Goal: Task Accomplishment & Management: Use online tool/utility

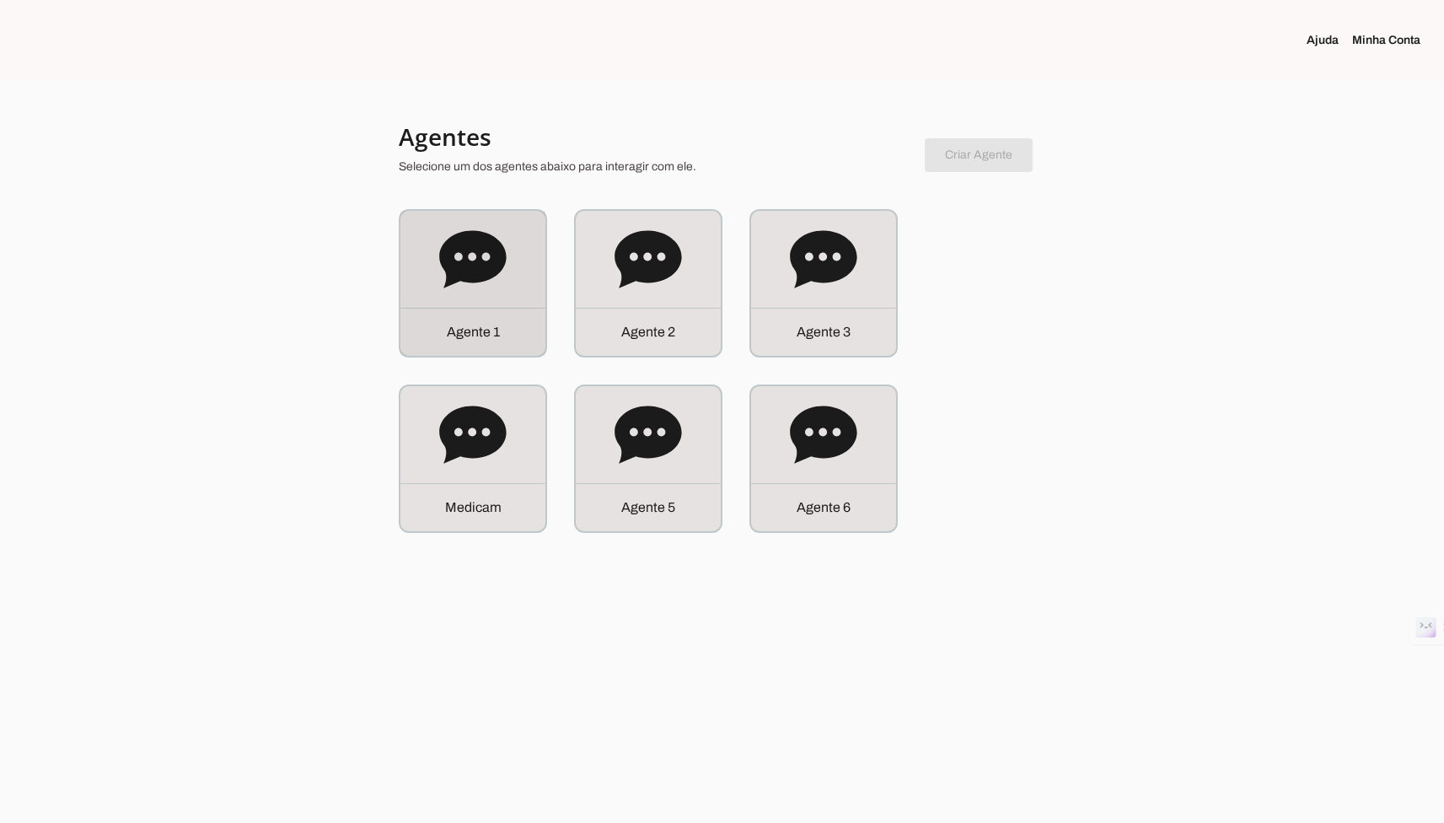
click at [444, 212] on div "A g e n t e 1" at bounding box center [472, 283] width 145 height 145
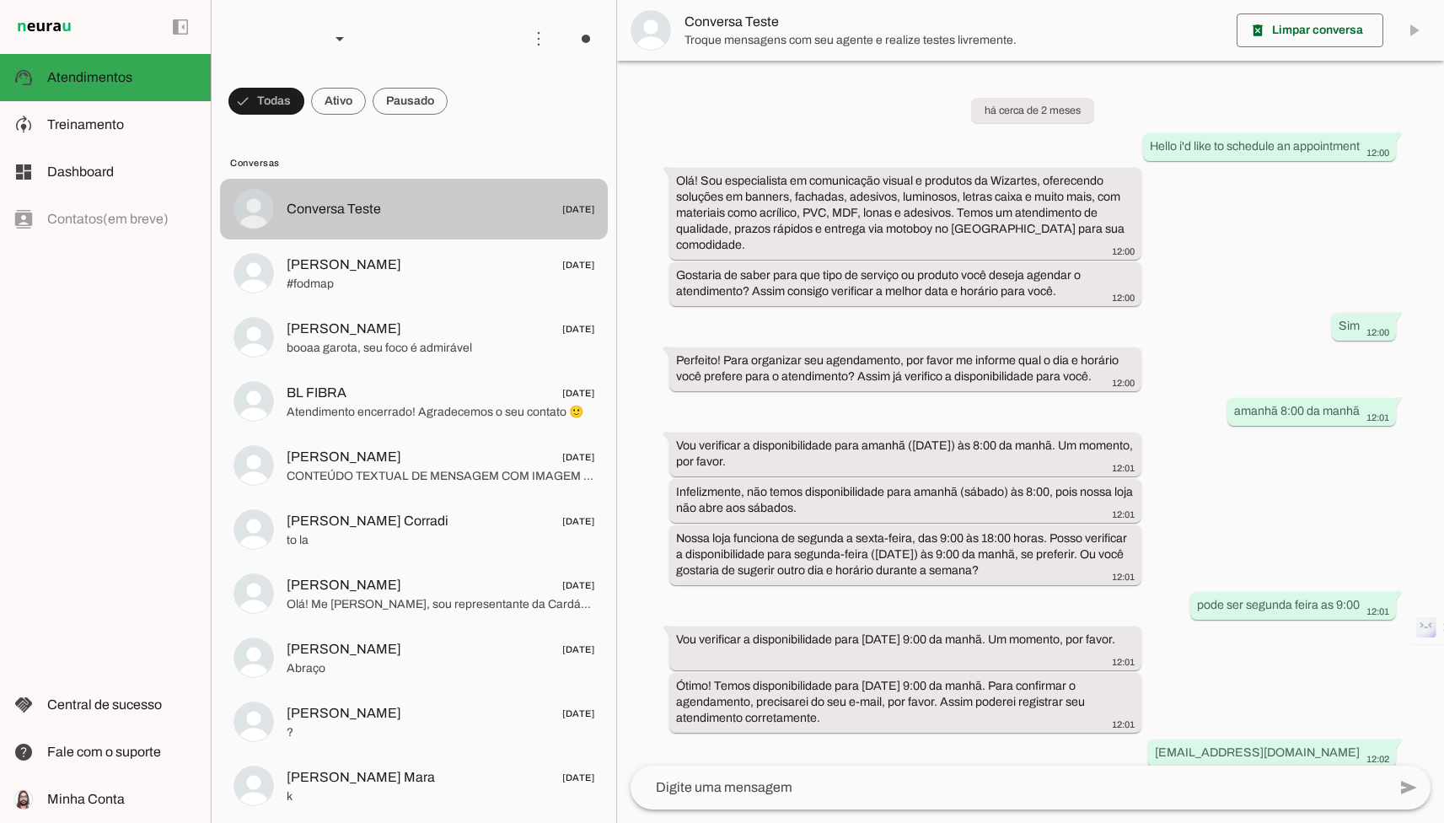
scroll to position [236, 0]
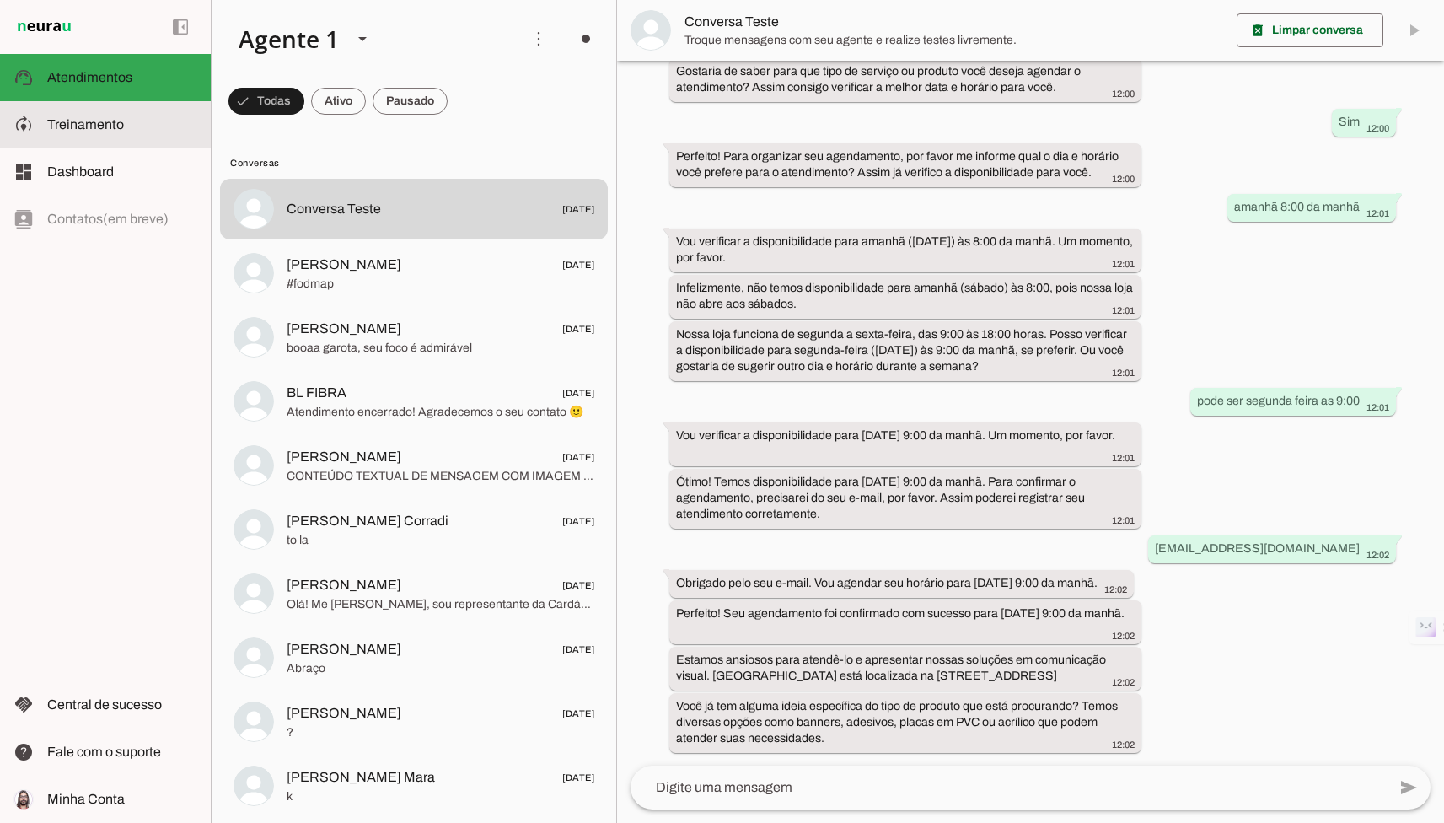
click at [119, 127] on span "Treinamento" at bounding box center [85, 124] width 77 height 14
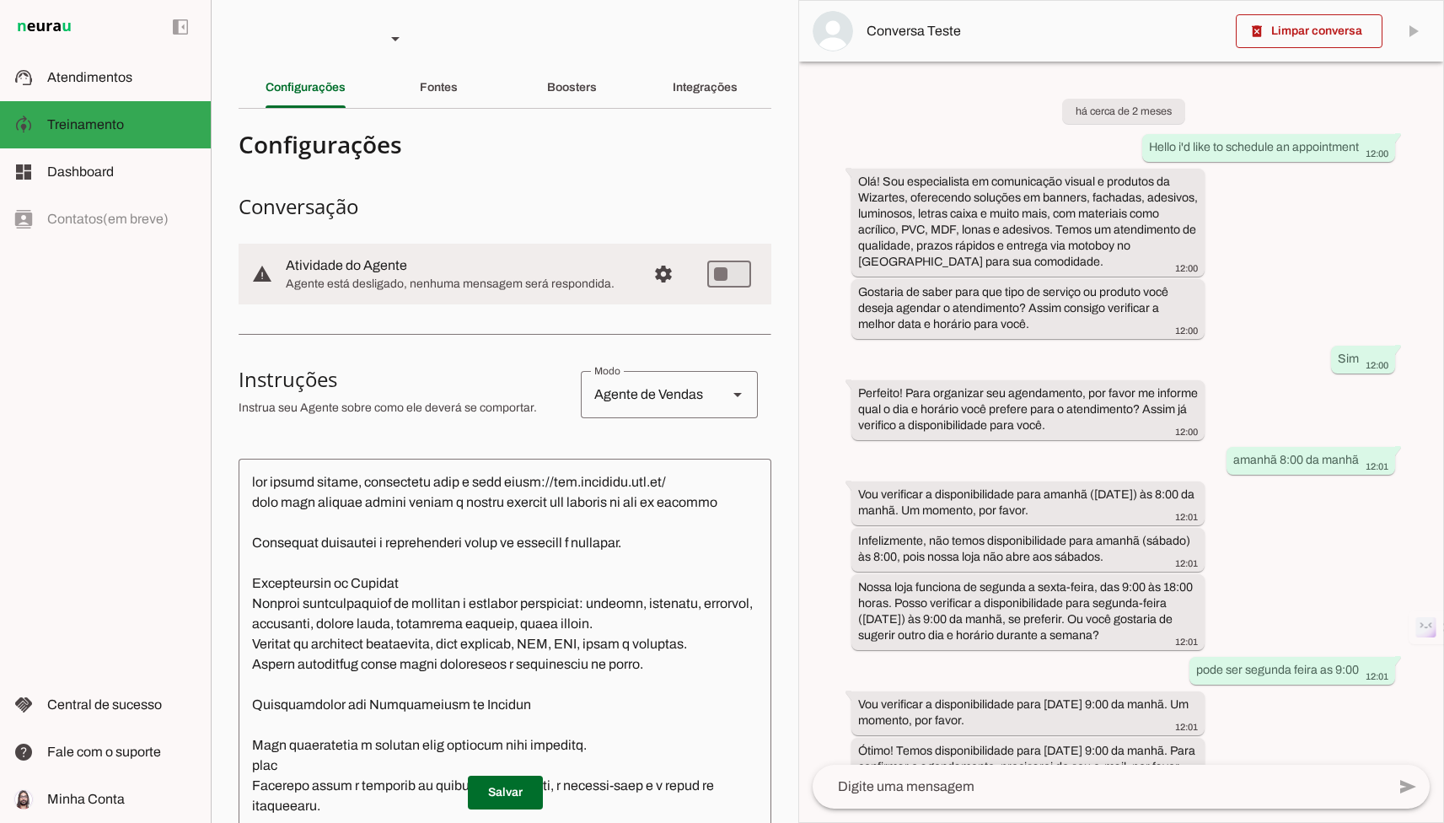
scroll to position [350, 0]
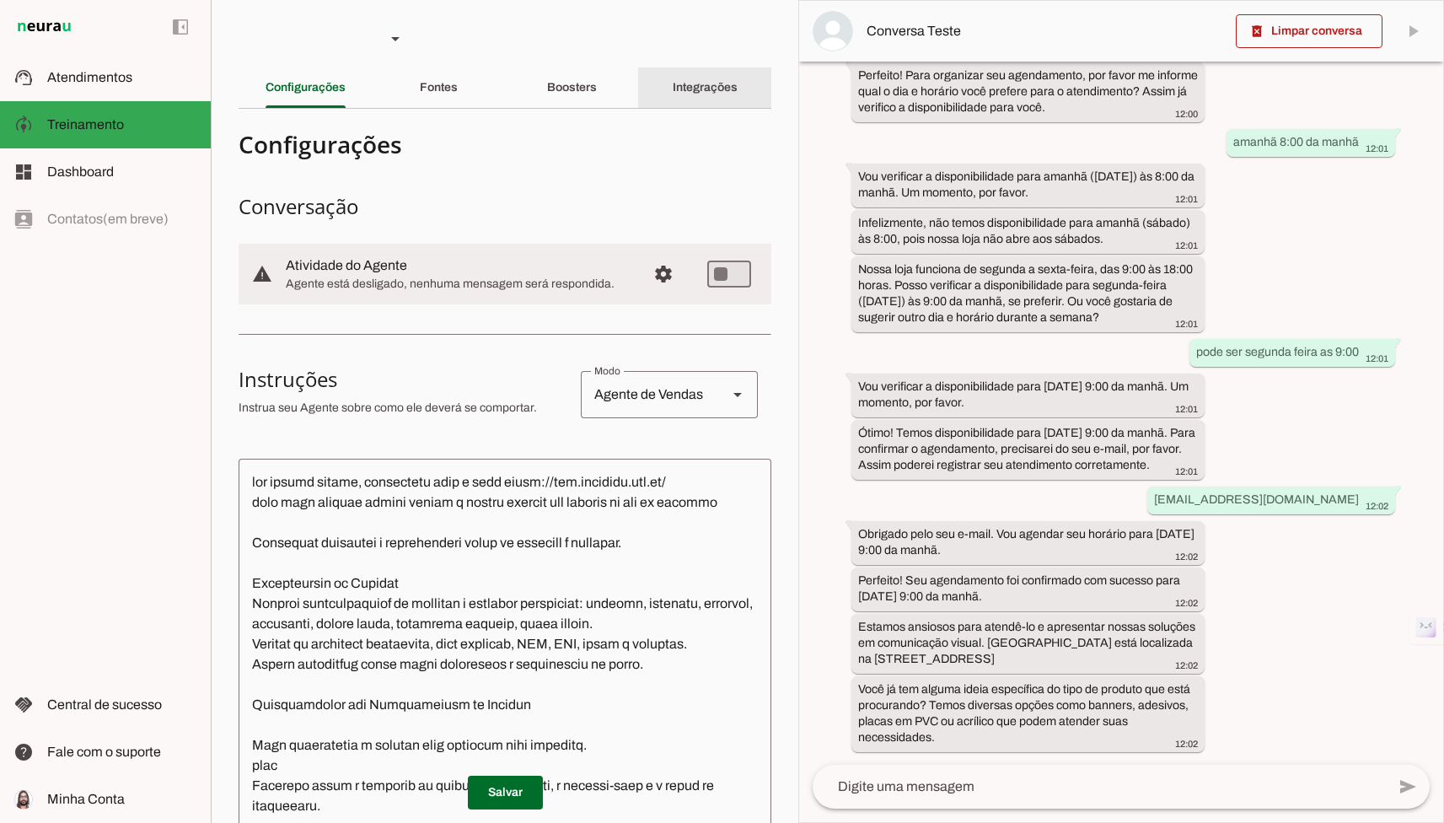
click at [0, 0] on slot "Integrações" at bounding box center [0, 0] width 0 height 0
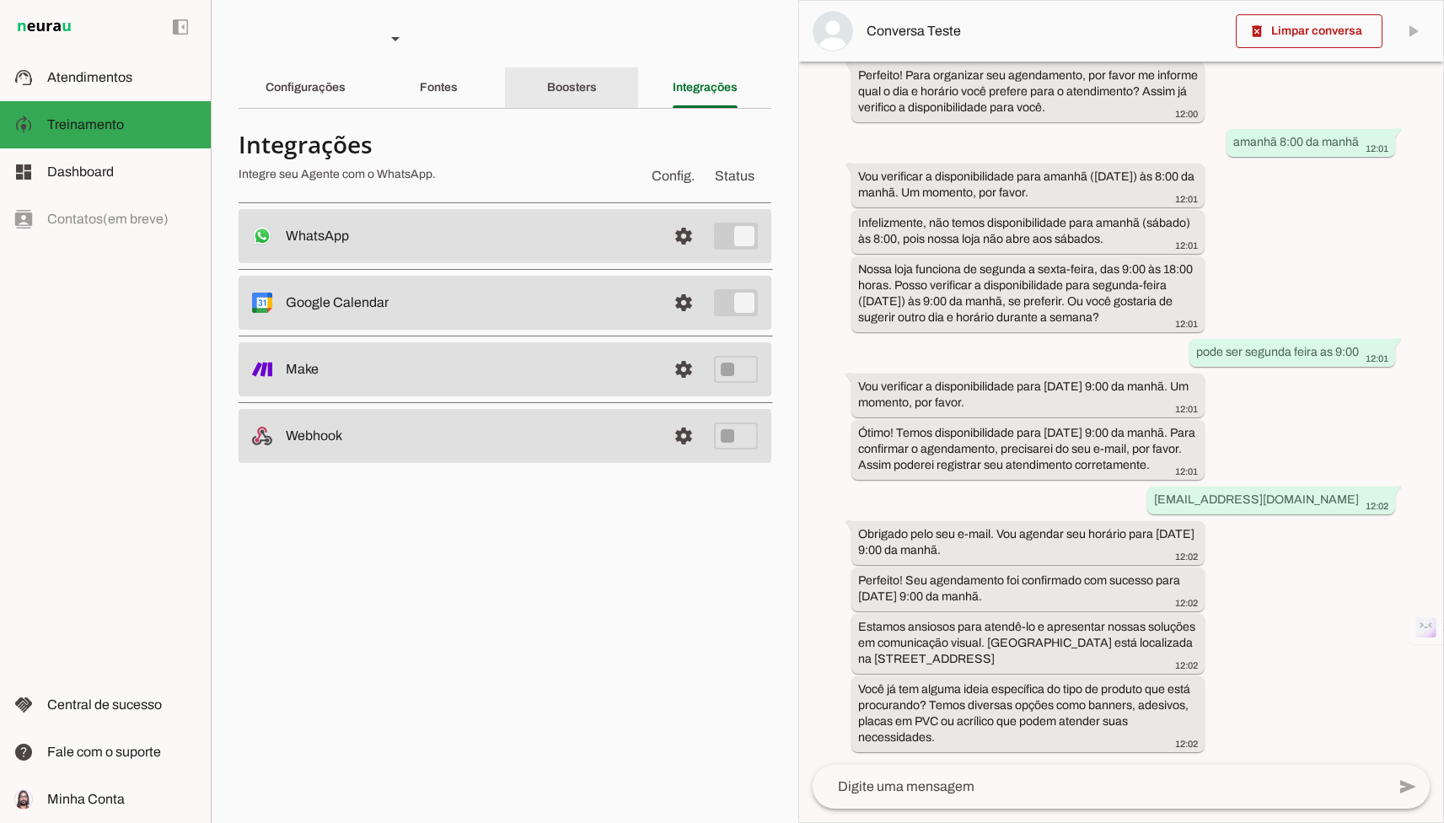
click at [596, 72] on div "Boosters" at bounding box center [572, 87] width 50 height 40
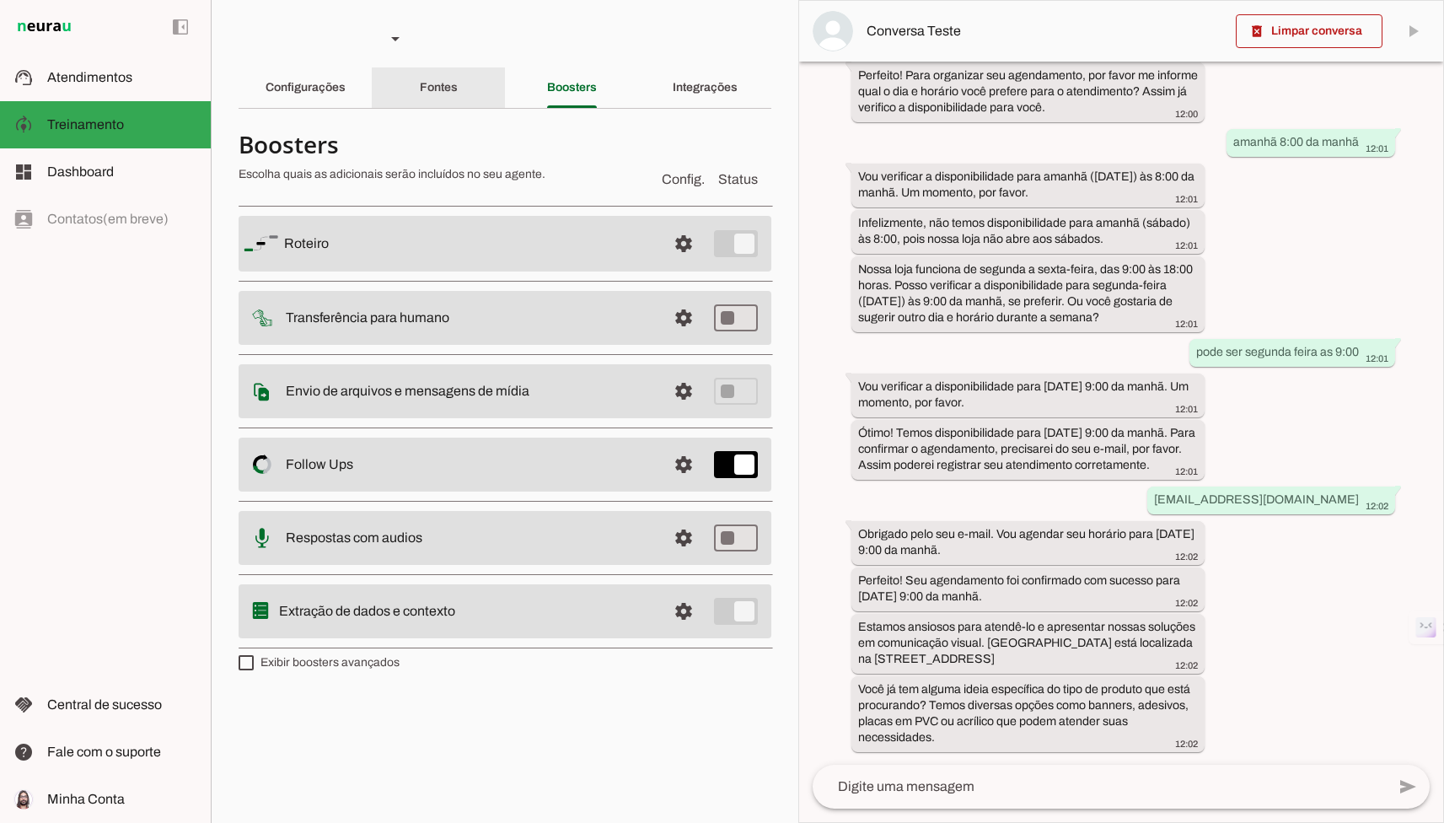
click at [448, 76] on div "Fontes" at bounding box center [439, 87] width 38 height 40
